Goal: Task Accomplishment & Management: Use online tool/utility

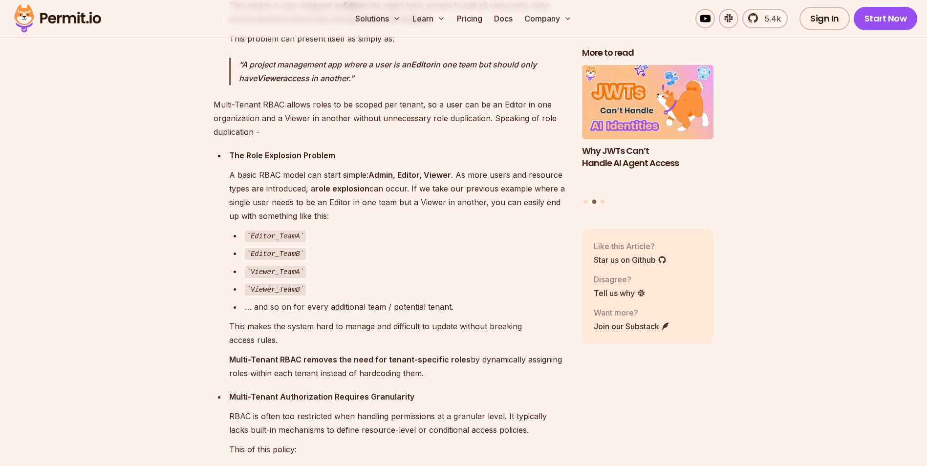
scroll to position [1612, 0]
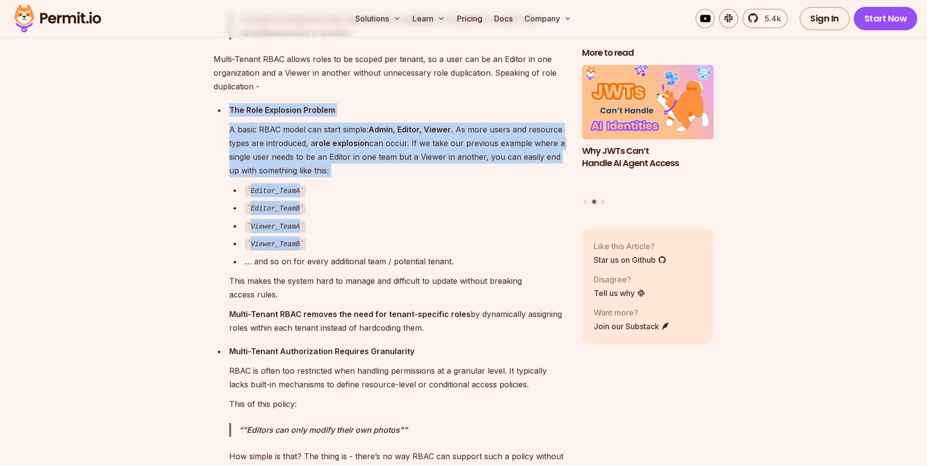
drag, startPoint x: 227, startPoint y: 110, endPoint x: 449, endPoint y: 238, distance: 256.0
click at [449, 238] on li "The Role Explosion Problem A basic RBAC model can start simple: Admin, Editor, …" at bounding box center [396, 219] width 340 height 232
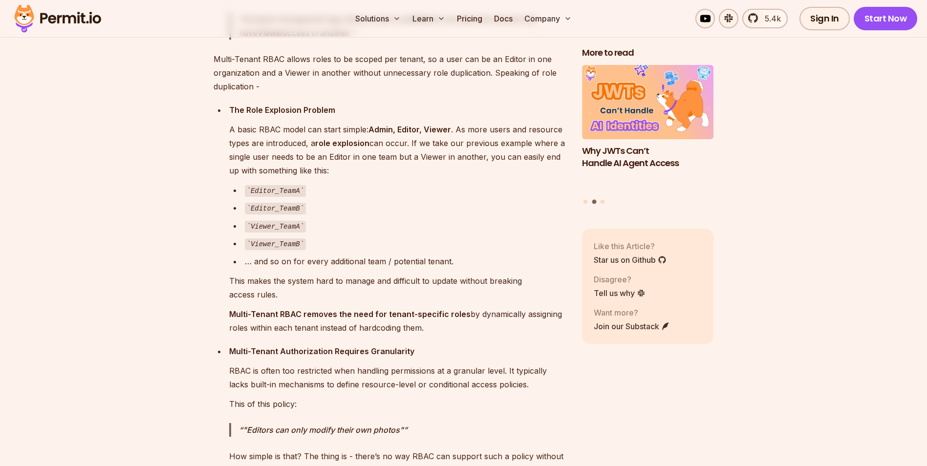
drag, startPoint x: 449, startPoint y: 238, endPoint x: 451, endPoint y: 278, distance: 39.6
click at [451, 278] on p "This makes the system hard to manage and difficult to update without breaking a…" at bounding box center [397, 287] width 337 height 27
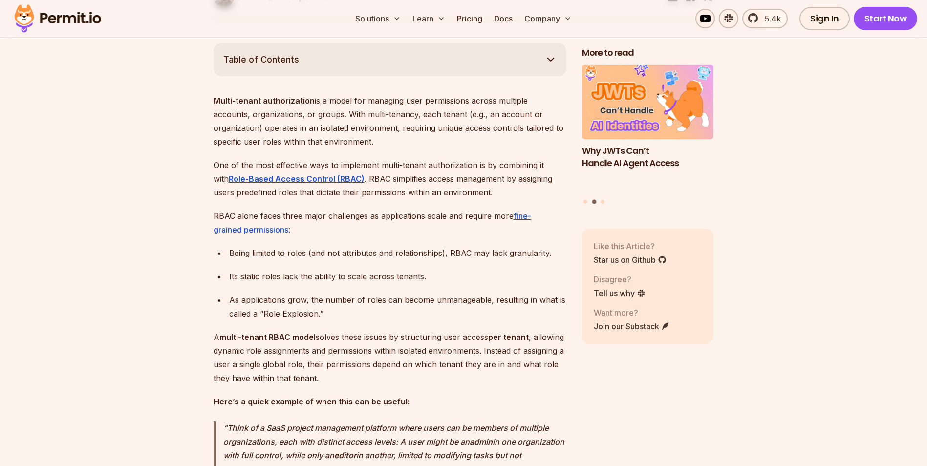
scroll to position [586, 0]
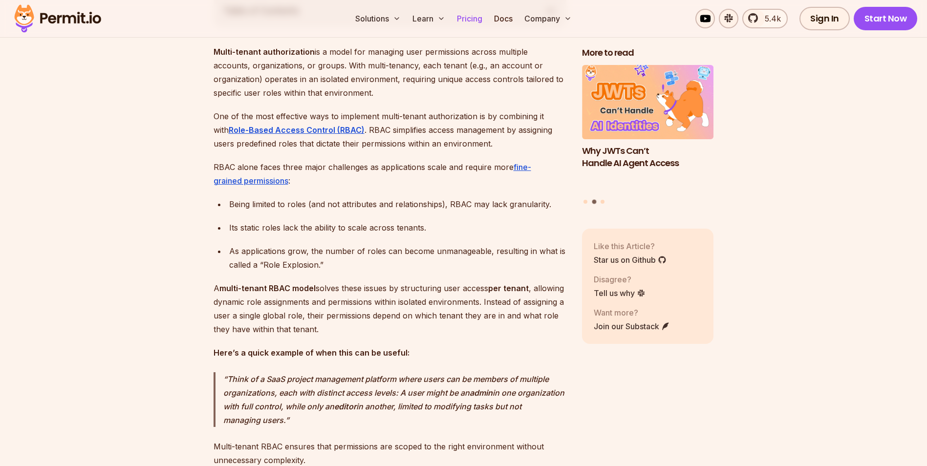
click at [467, 23] on link "Pricing" at bounding box center [469, 19] width 33 height 20
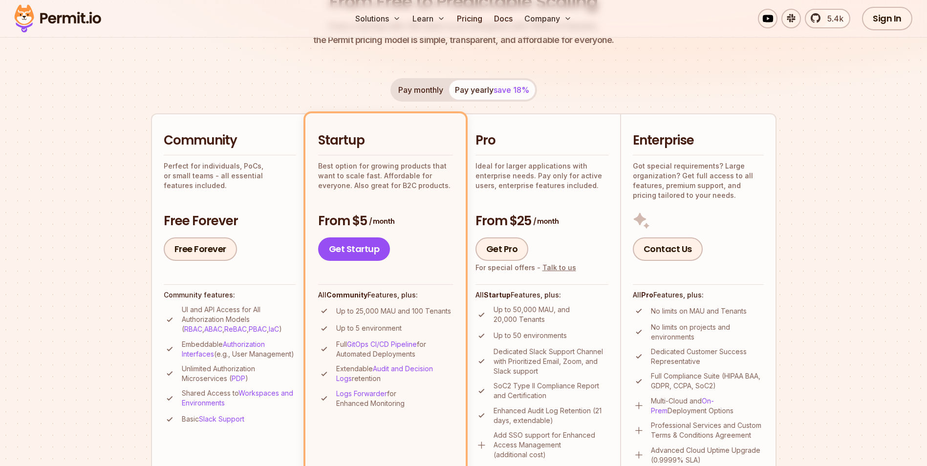
scroll to position [195, 0]
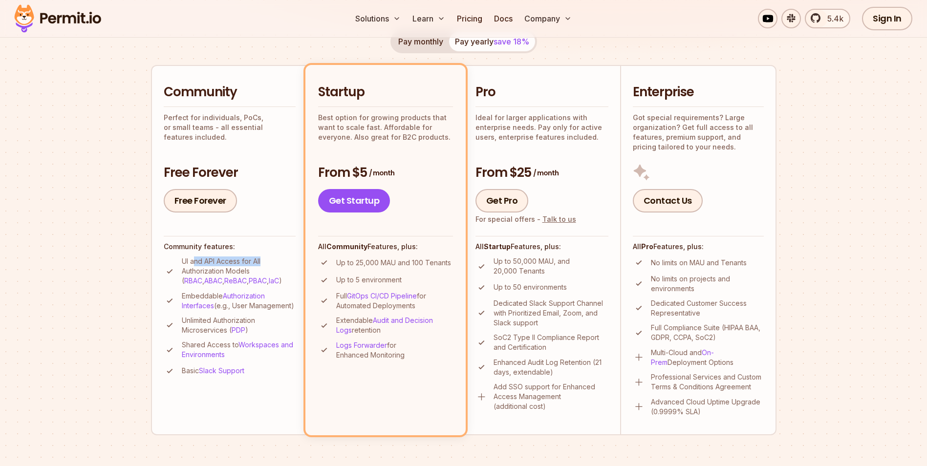
drag, startPoint x: 194, startPoint y: 262, endPoint x: 274, endPoint y: 266, distance: 80.2
click at [274, 266] on p "UI and API Access for All Authorization Models ( RBAC , ABAC , ReBAC , PBAC , I…" at bounding box center [239, 270] width 114 height 29
drag, startPoint x: 274, startPoint y: 266, endPoint x: 295, endPoint y: 284, distance: 27.7
click at [295, 284] on p "UI and API Access for All Authorization Models ( RBAC , ABAC , ReBAC , PBAC , I…" at bounding box center [239, 270] width 114 height 29
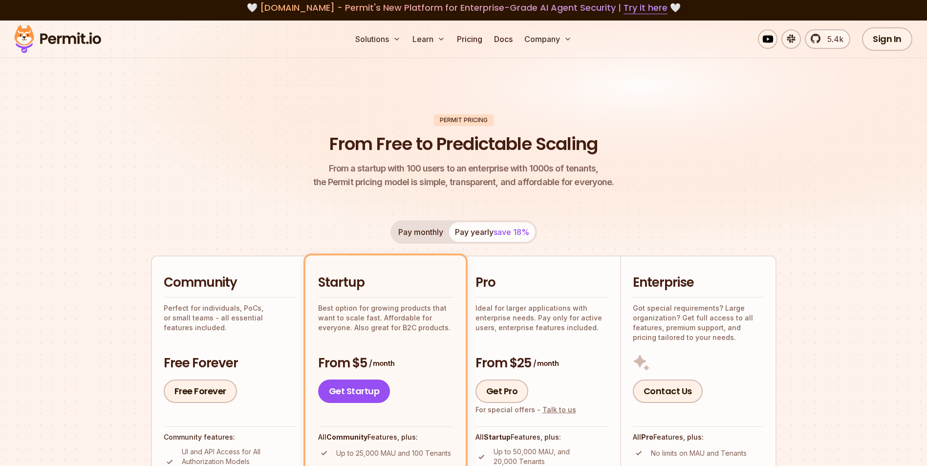
scroll to position [0, 0]
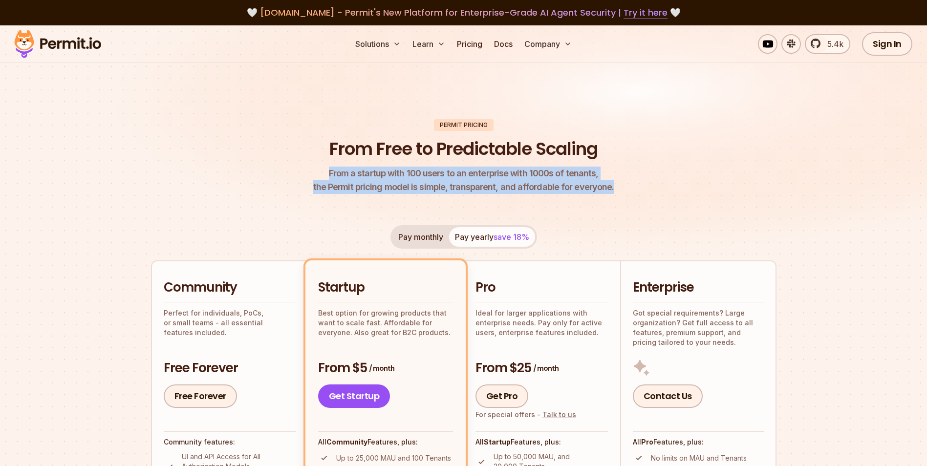
drag, startPoint x: 330, startPoint y: 170, endPoint x: 620, endPoint y: 198, distance: 291.4
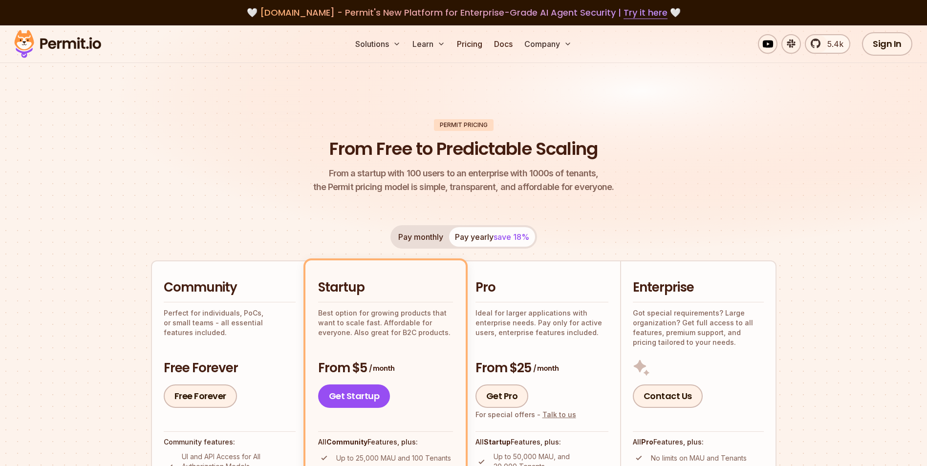
drag, startPoint x: 620, startPoint y: 198, endPoint x: 746, endPoint y: 215, distance: 127.2
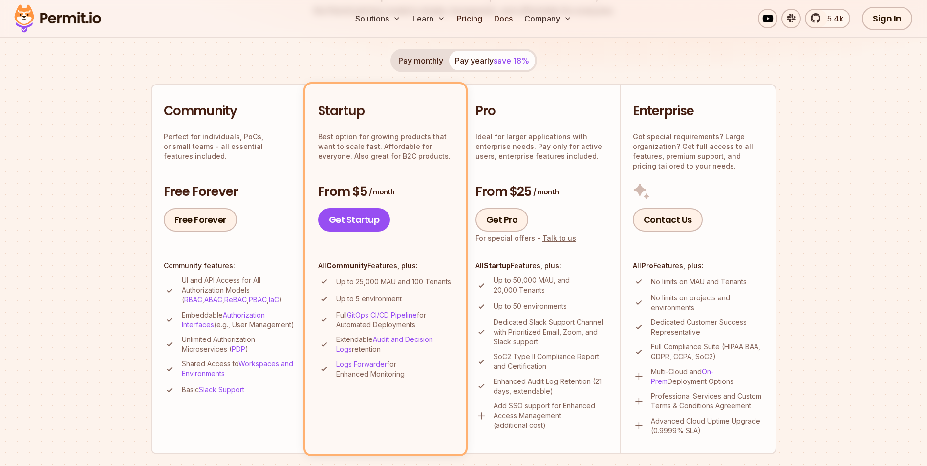
scroll to position [195, 0]
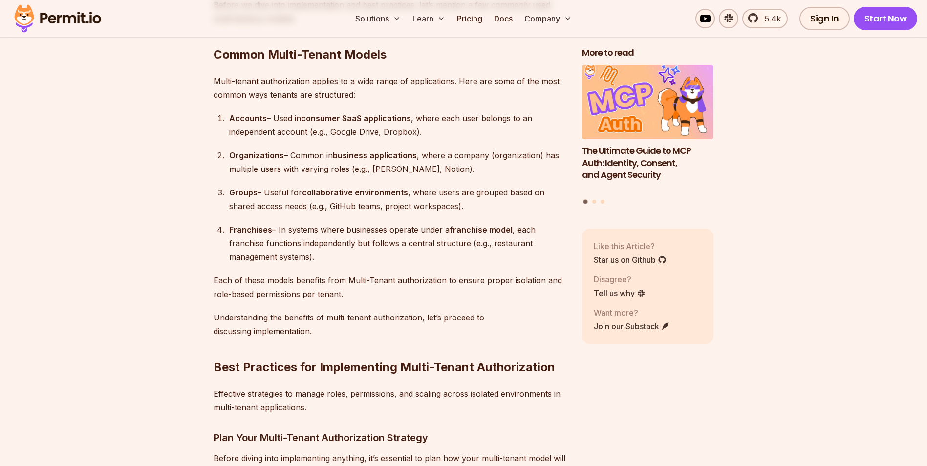
scroll to position [2345, 0]
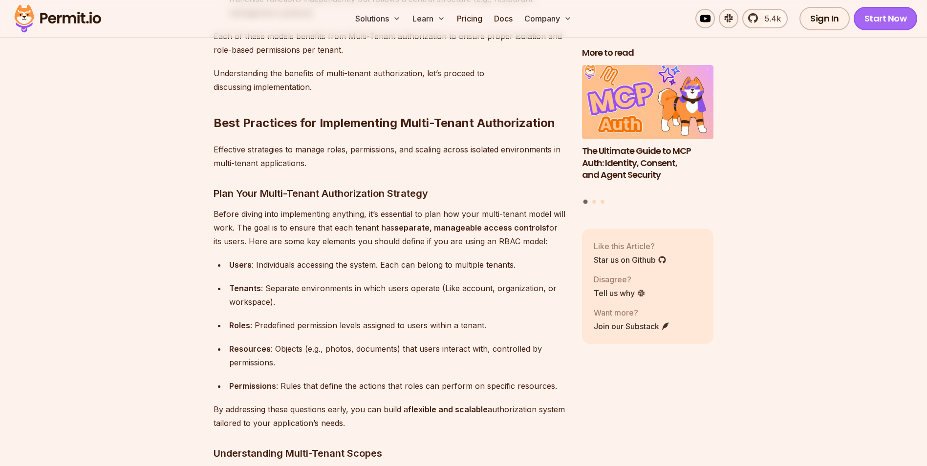
click at [887, 25] on link "Start Now" at bounding box center [885, 18] width 64 height 23
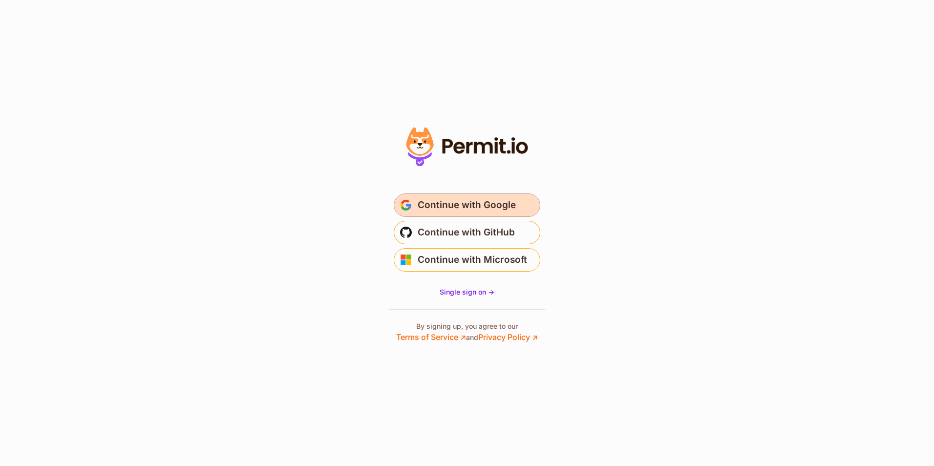
click at [501, 204] on span "Continue with Google" at bounding box center [467, 205] width 98 height 16
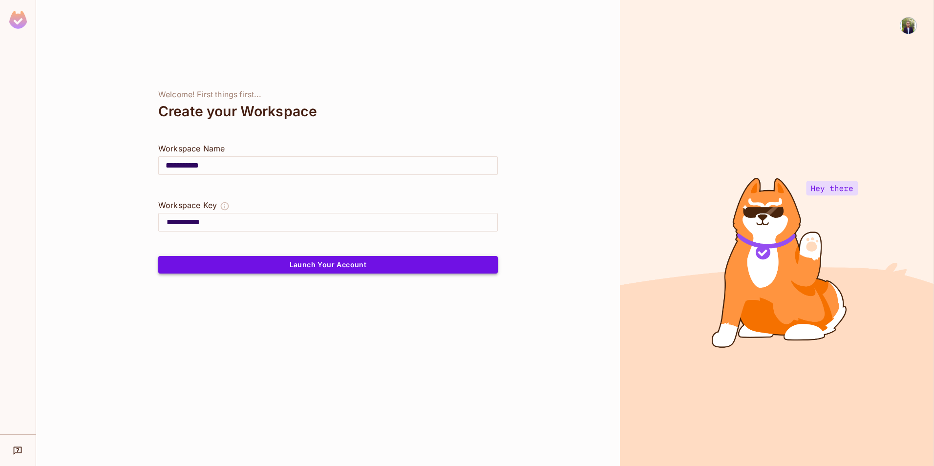
click at [332, 268] on button "Launch Your Account" at bounding box center [327, 265] width 339 height 18
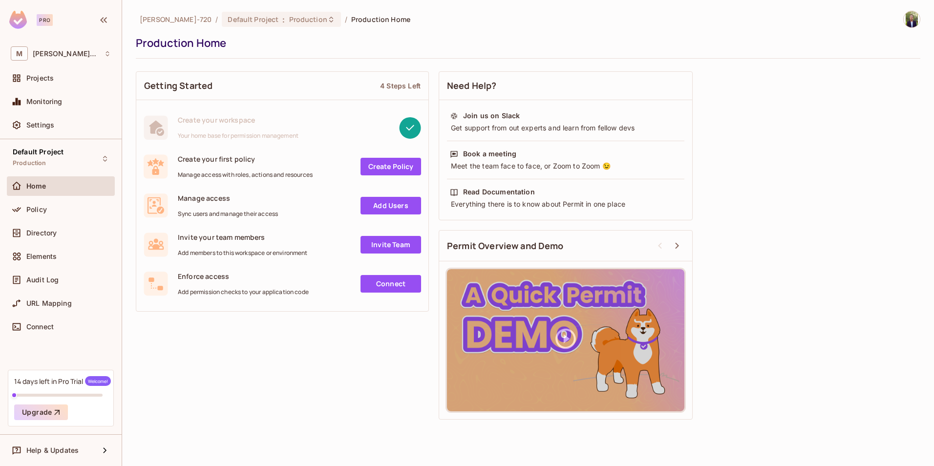
click at [401, 165] on link "Create Policy" at bounding box center [390, 167] width 61 height 18
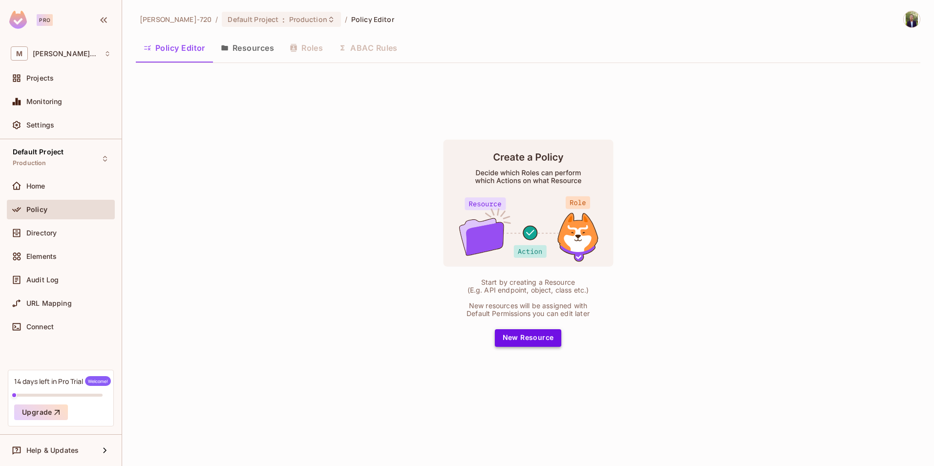
click at [537, 336] on button "New Resource" at bounding box center [528, 338] width 67 height 18
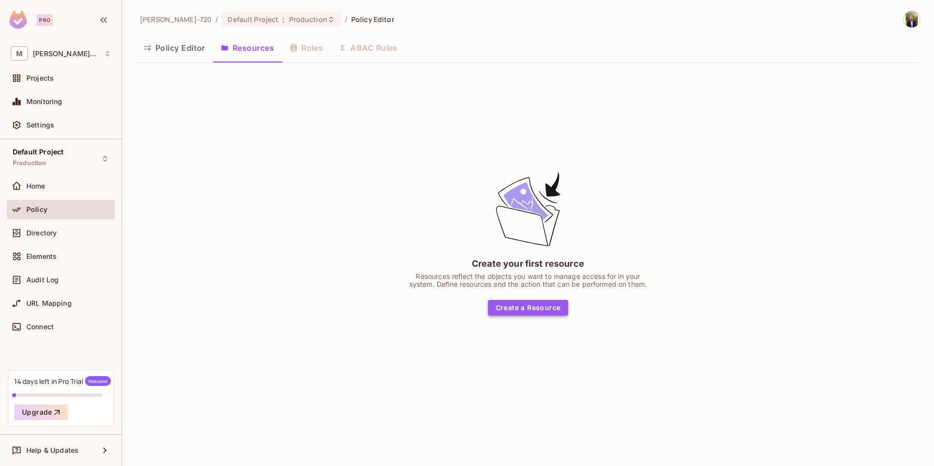
click at [550, 312] on button "Create a Resource" at bounding box center [528, 308] width 81 height 16
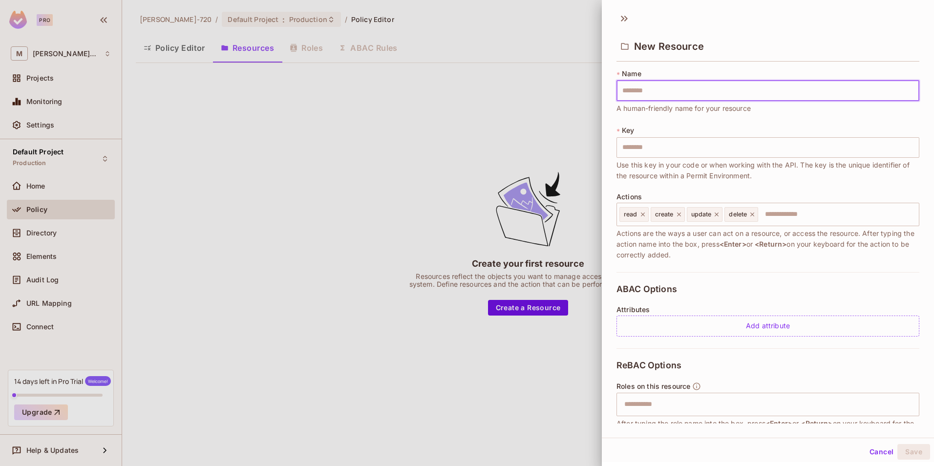
click at [665, 95] on input "text" at bounding box center [767, 91] width 303 height 21
click at [660, 147] on input "text" at bounding box center [767, 147] width 303 height 21
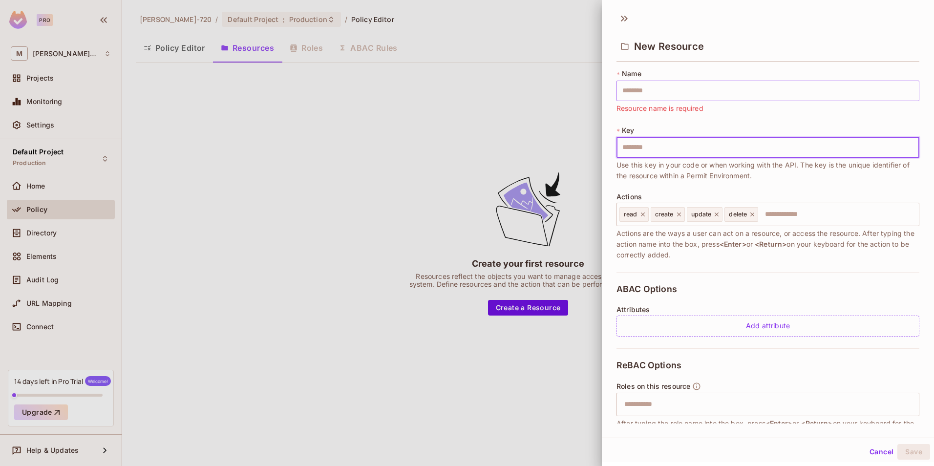
click at [670, 93] on input "text" at bounding box center [767, 91] width 303 height 21
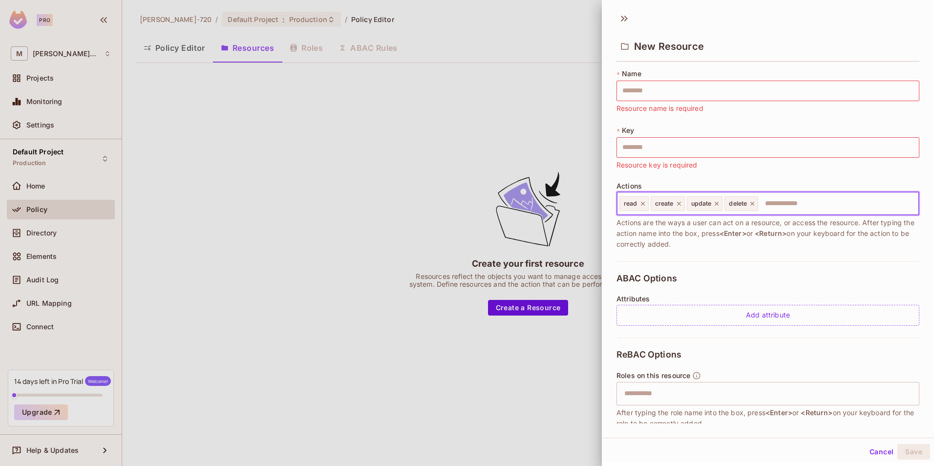
click at [805, 205] on input "text" at bounding box center [837, 204] width 156 height 20
click at [792, 200] on input "text" at bounding box center [837, 204] width 156 height 20
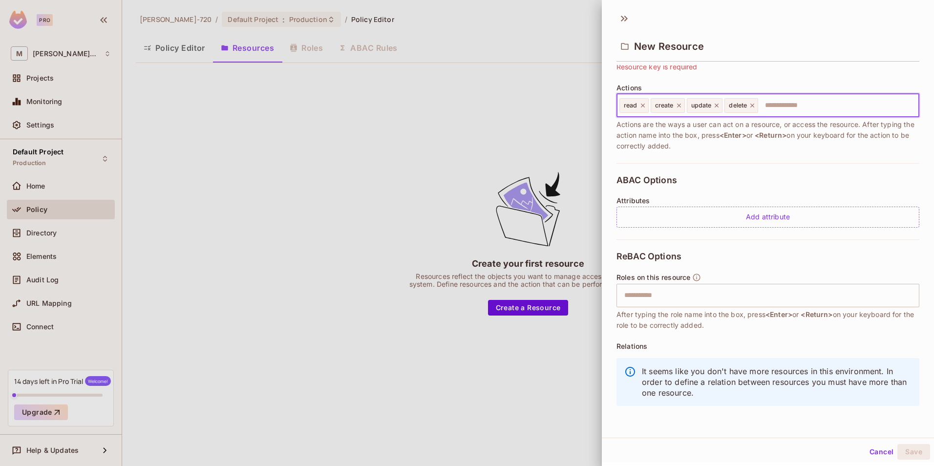
scroll to position [1, 0]
click at [763, 220] on div "Add attribute" at bounding box center [767, 215] width 303 height 21
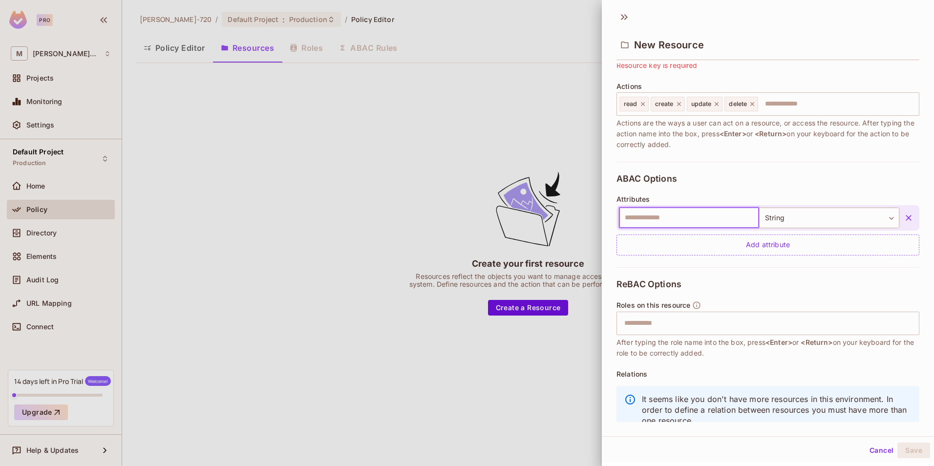
click at [713, 218] on input "text" at bounding box center [689, 218] width 140 height 21
click at [802, 220] on body "Pro M Mamdouh-720 Projects Monitoring Settings Default Project Production Home …" at bounding box center [467, 233] width 934 height 466
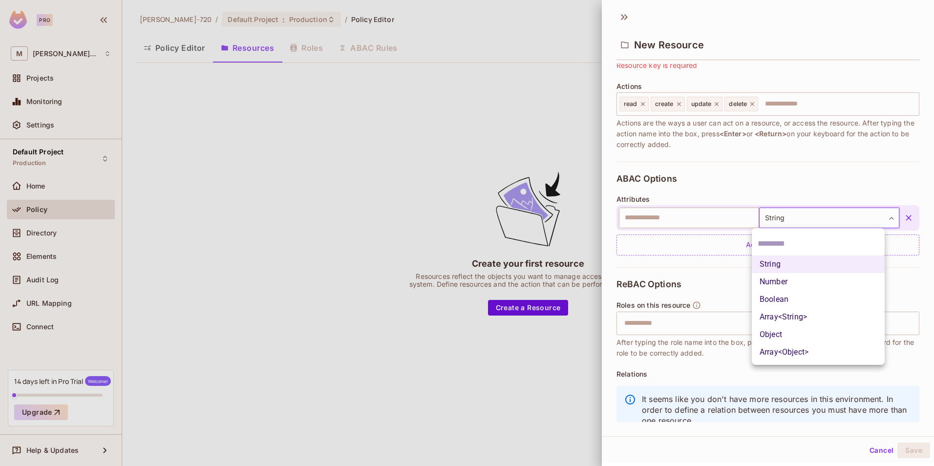
click at [698, 183] on div at bounding box center [467, 233] width 934 height 466
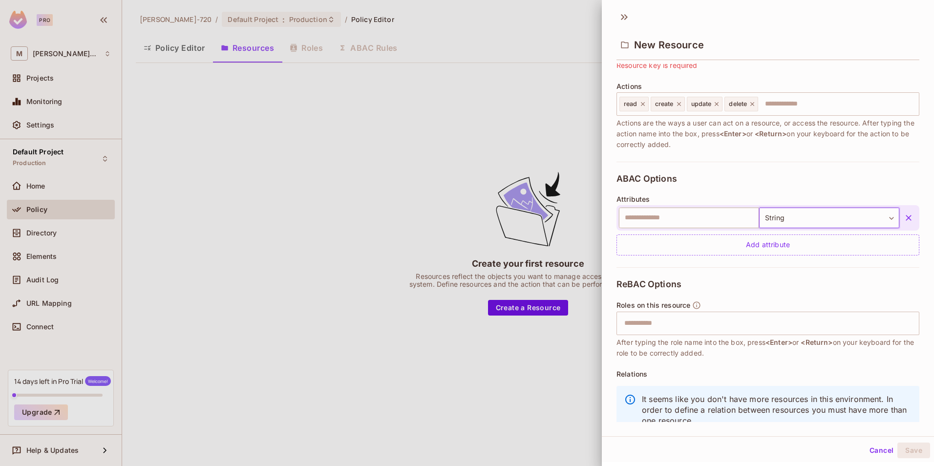
click at [904, 222] on icon "button" at bounding box center [909, 218] width 10 height 10
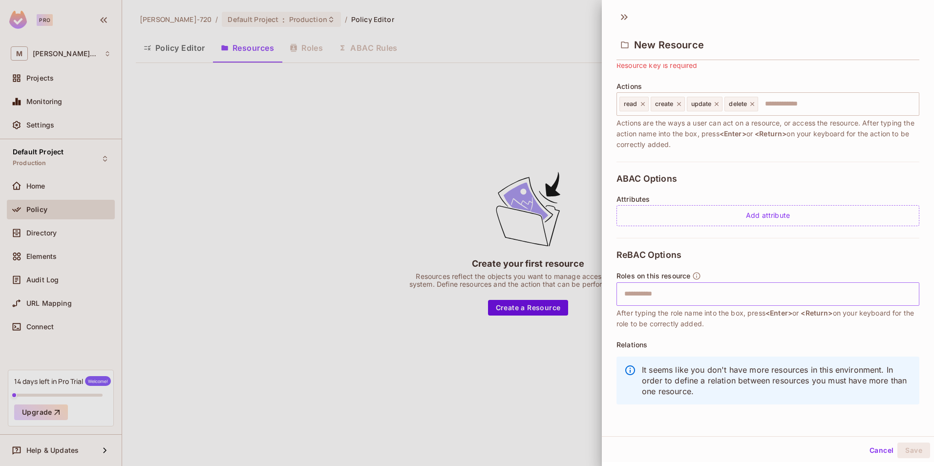
click at [687, 293] on input "text" at bounding box center [766, 294] width 296 height 20
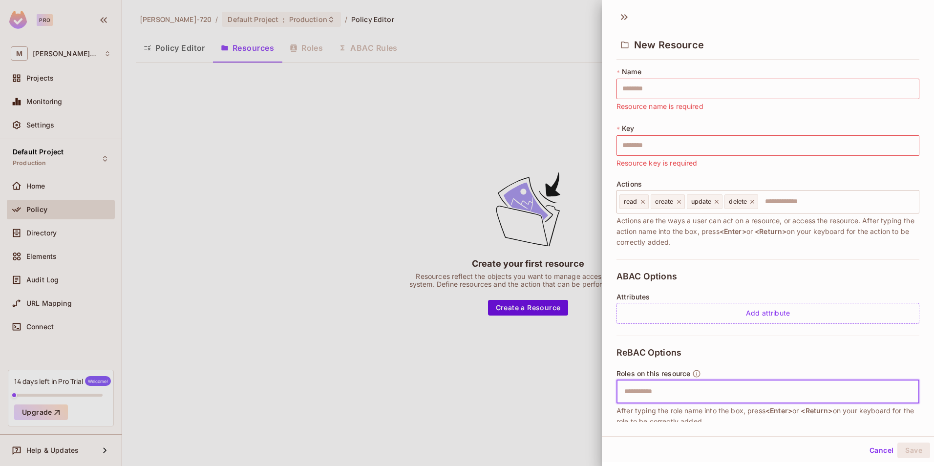
scroll to position [0, 0]
click at [620, 21] on icon at bounding box center [624, 17] width 16 height 16
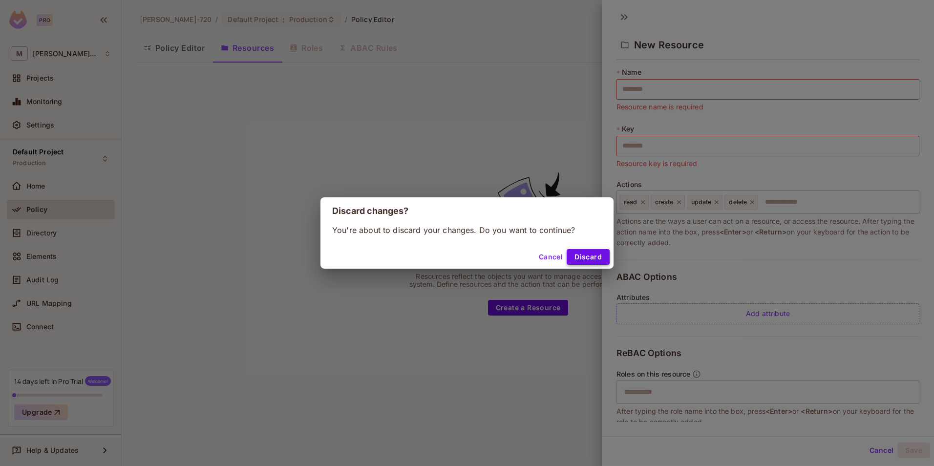
click at [585, 257] on button "Discard" at bounding box center [588, 257] width 43 height 16
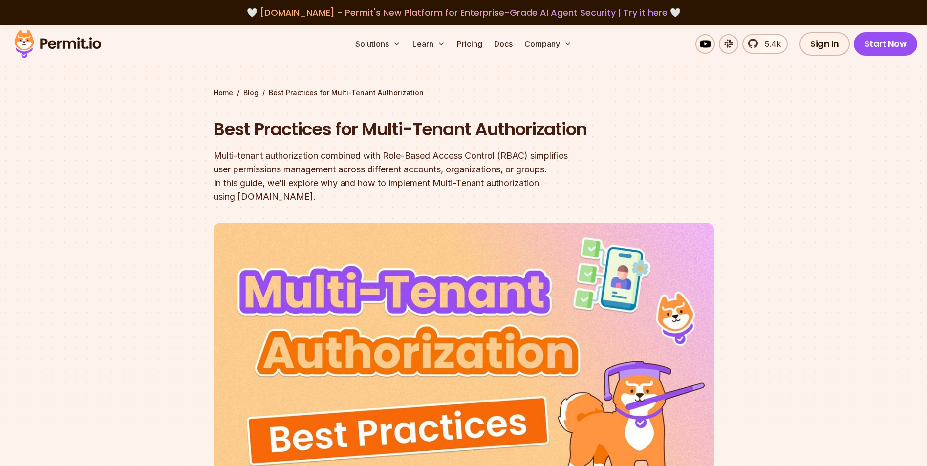
scroll to position [244, 0]
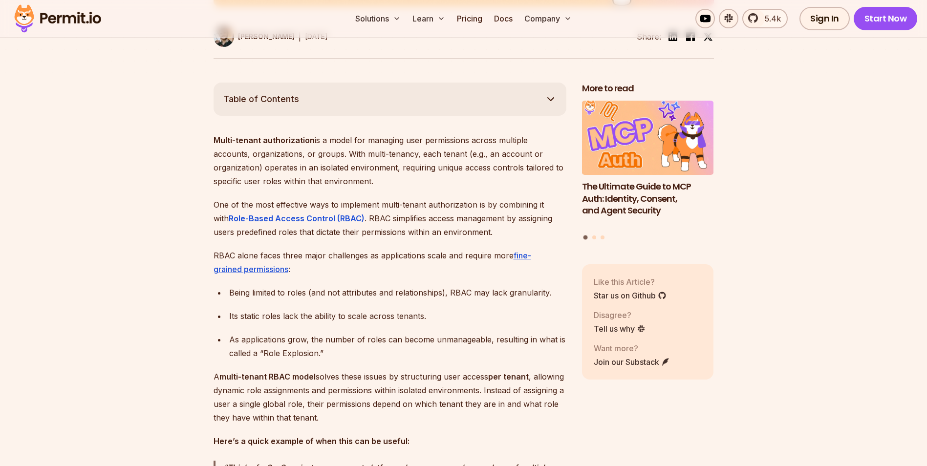
scroll to position [537, 0]
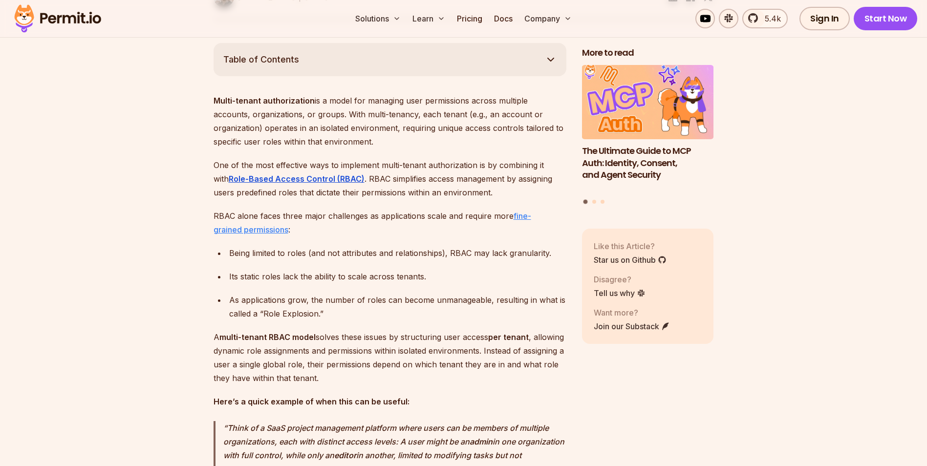
click at [269, 234] on link "fine-grained permissions" at bounding box center [371, 222] width 317 height 23
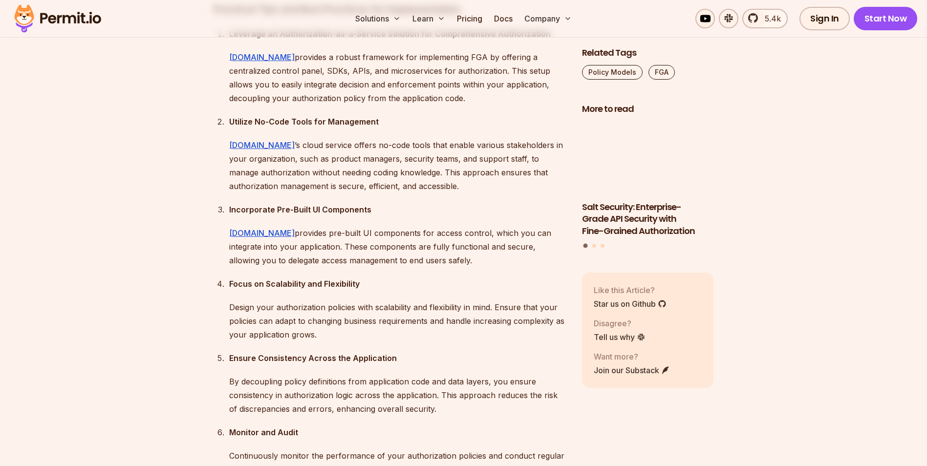
scroll to position [7962, 0]
